Goal: Understand process/instructions: Learn how to perform a task or action

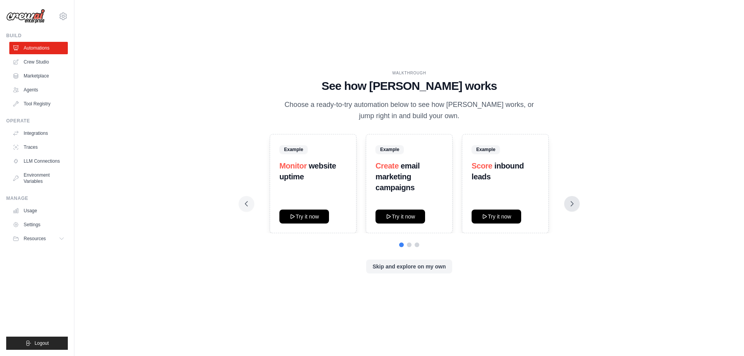
click at [565, 205] on button at bounding box center [571, 203] width 15 height 15
click at [576, 202] on button at bounding box center [571, 203] width 15 height 15
click at [571, 204] on icon at bounding box center [572, 204] width 8 height 8
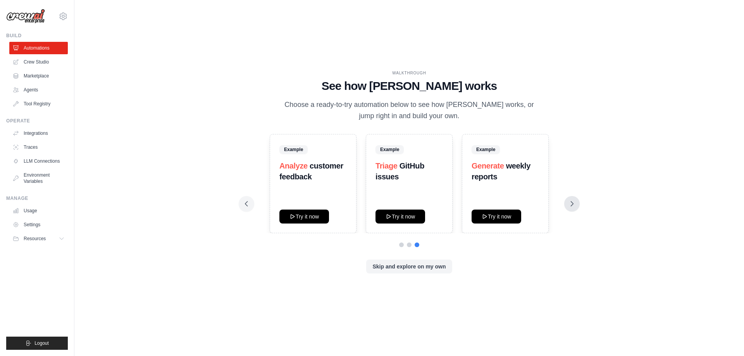
click at [571, 204] on icon at bounding box center [572, 204] width 8 height 8
click at [490, 220] on button "Try it now" at bounding box center [496, 216] width 50 height 14
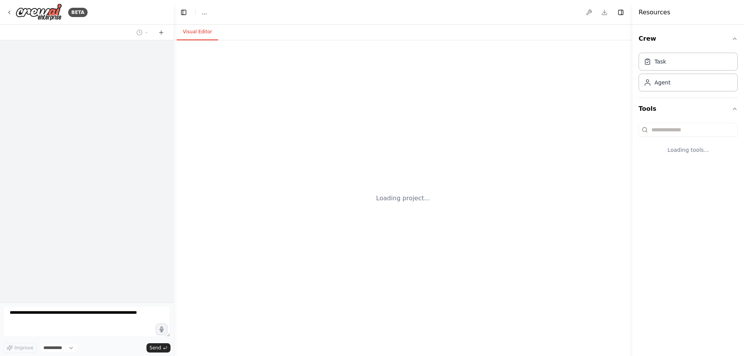
select select "****"
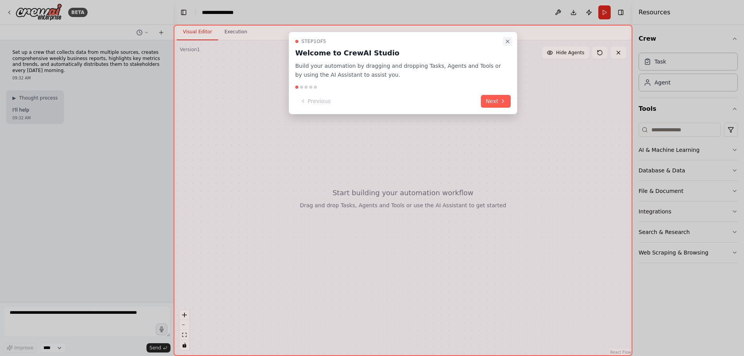
click at [506, 38] on button "Close walkthrough" at bounding box center [507, 41] width 9 height 9
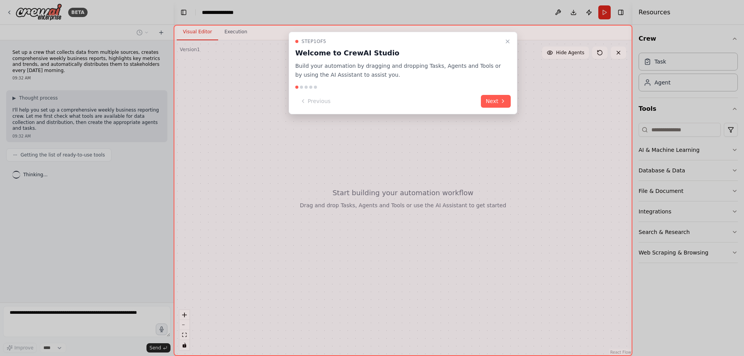
click at [507, 46] on div "Step 1 of 5 Welcome to CrewAI Studio Build your automation by dragging and drop…" at bounding box center [402, 58] width 215 height 41
click at [504, 44] on button "Close walkthrough" at bounding box center [507, 41] width 9 height 9
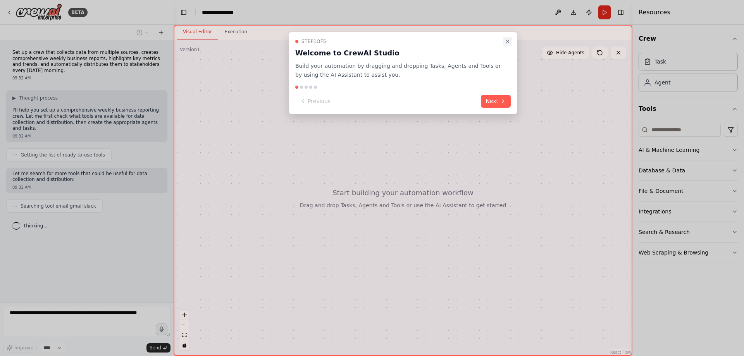
click at [506, 40] on icon "Close walkthrough" at bounding box center [507, 41] width 6 height 6
click at [495, 107] on button "Next" at bounding box center [496, 101] width 30 height 13
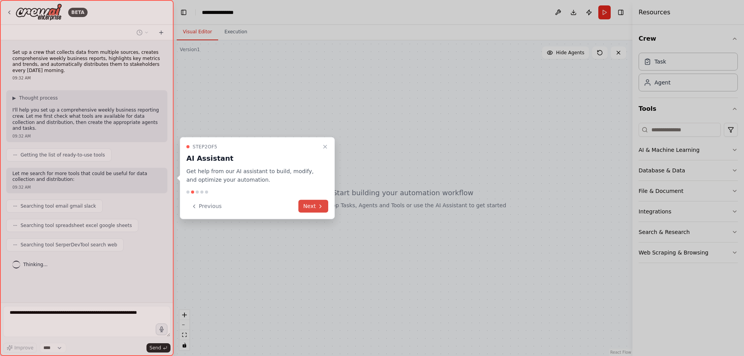
click at [313, 210] on button "Next" at bounding box center [313, 206] width 30 height 13
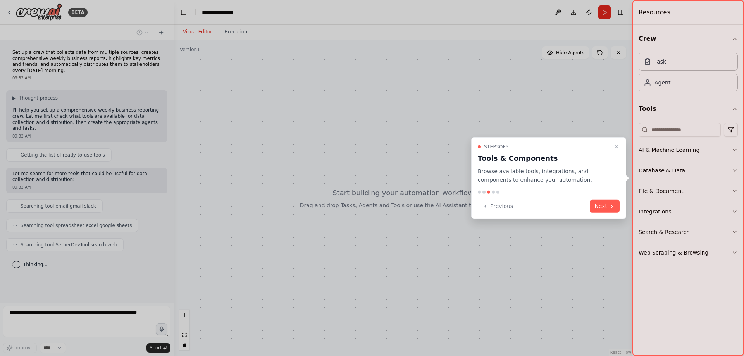
click at [613, 213] on div "Step 3 of 5 Tools & Components Browse available tools, integrations, and compon…" at bounding box center [548, 178] width 155 height 82
click at [609, 208] on icon at bounding box center [611, 206] width 6 height 6
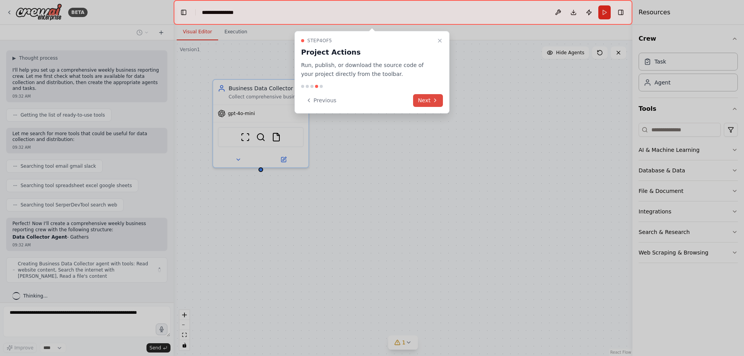
click at [421, 102] on button "Next" at bounding box center [428, 100] width 30 height 13
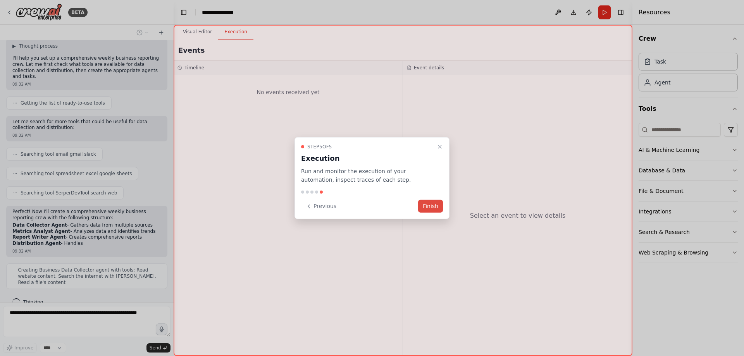
click at [433, 203] on button "Finish" at bounding box center [430, 206] width 25 height 13
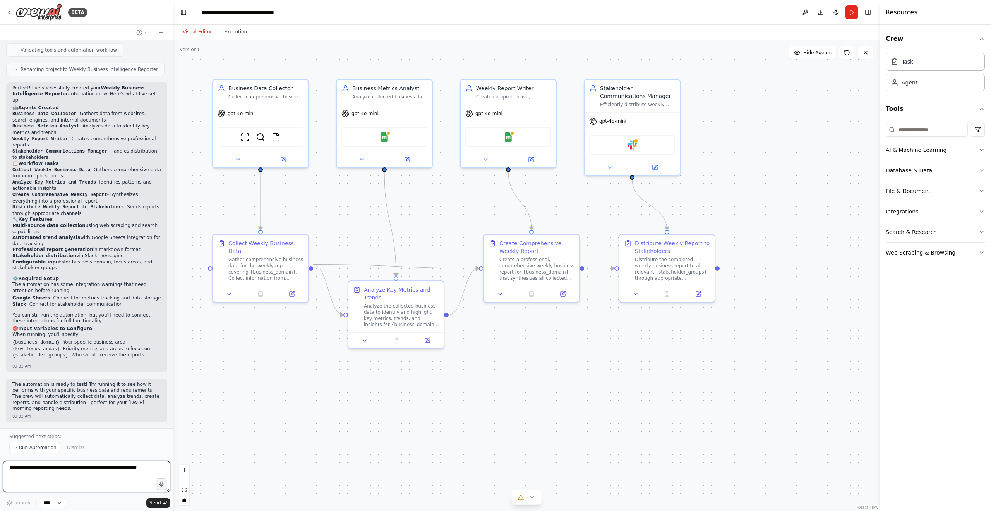
scroll to position [484, 0]
